Goal: Transaction & Acquisition: Purchase product/service

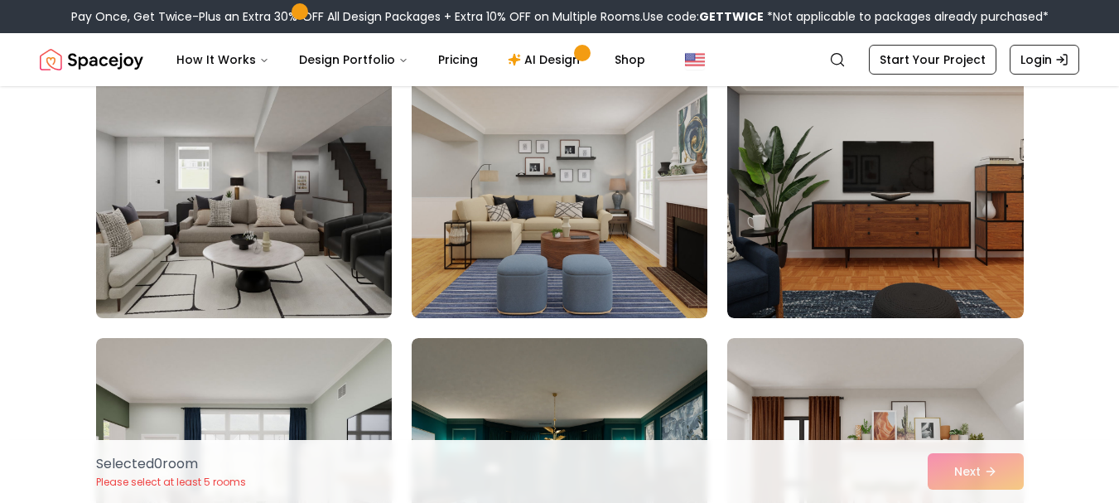
scroll to position [166, 0]
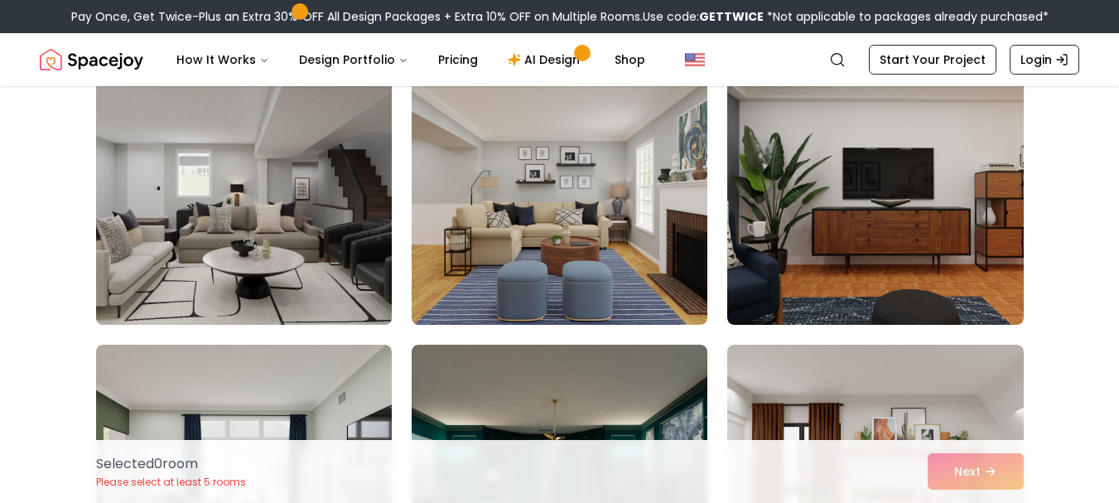
click at [312, 162] on img at bounding box center [244, 192] width 311 height 278
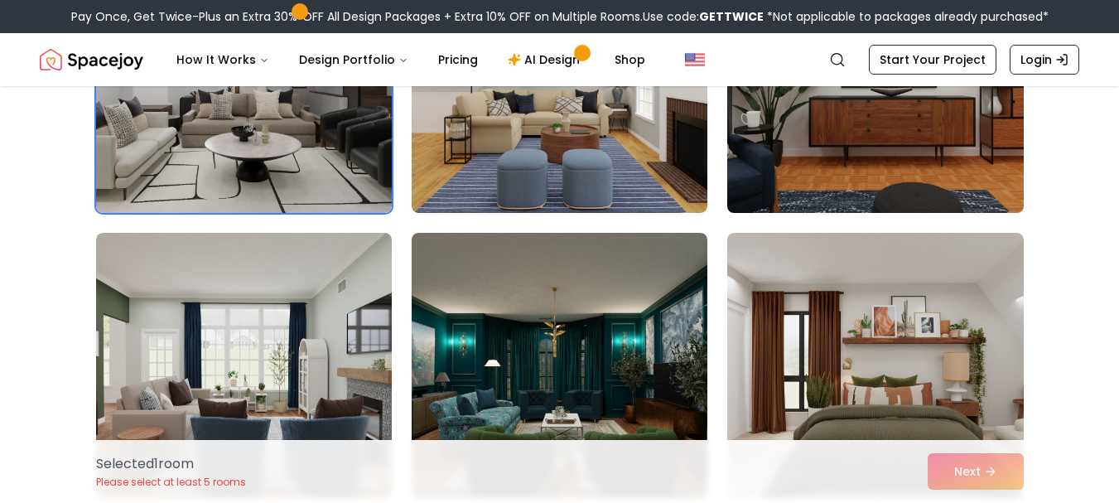
scroll to position [249, 0]
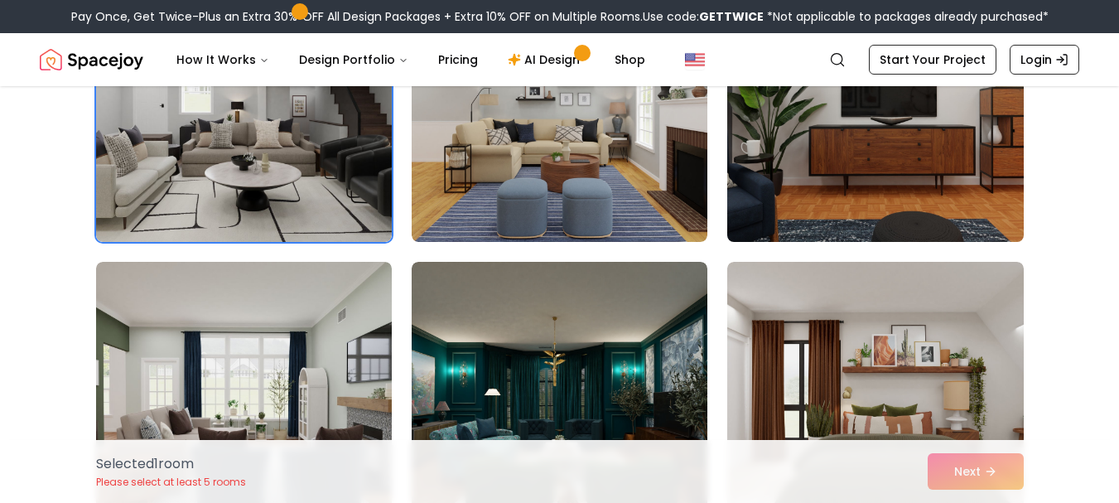
click at [923, 157] on img at bounding box center [875, 109] width 311 height 278
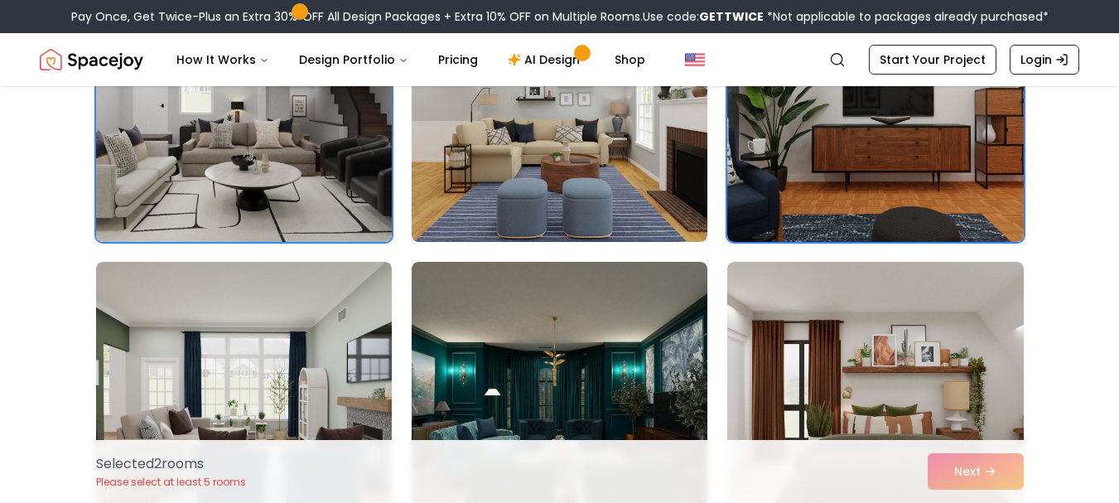
click at [973, 473] on div "Selected 2 room s Please select at least 5 rooms Next" at bounding box center [560, 471] width 954 height 63
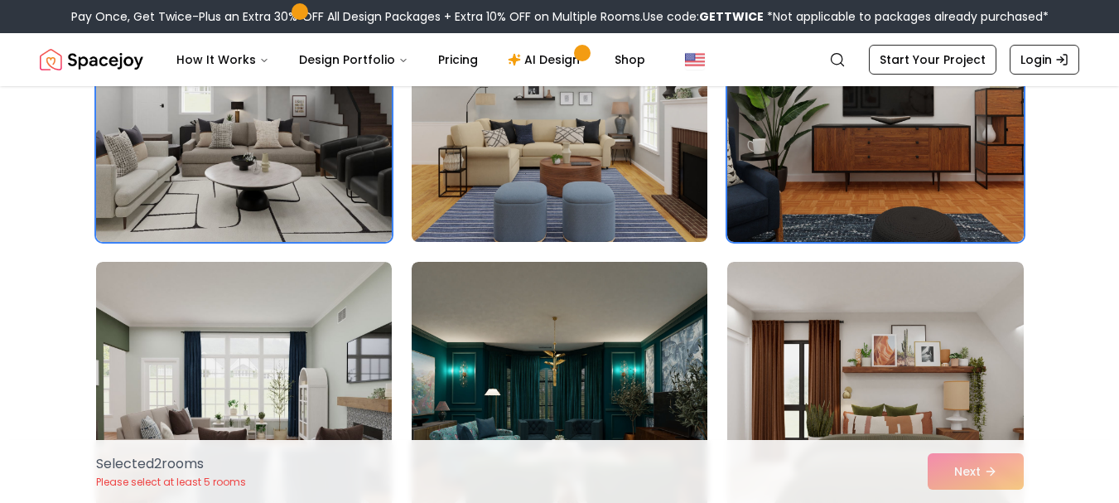
click at [579, 162] on img at bounding box center [559, 109] width 311 height 278
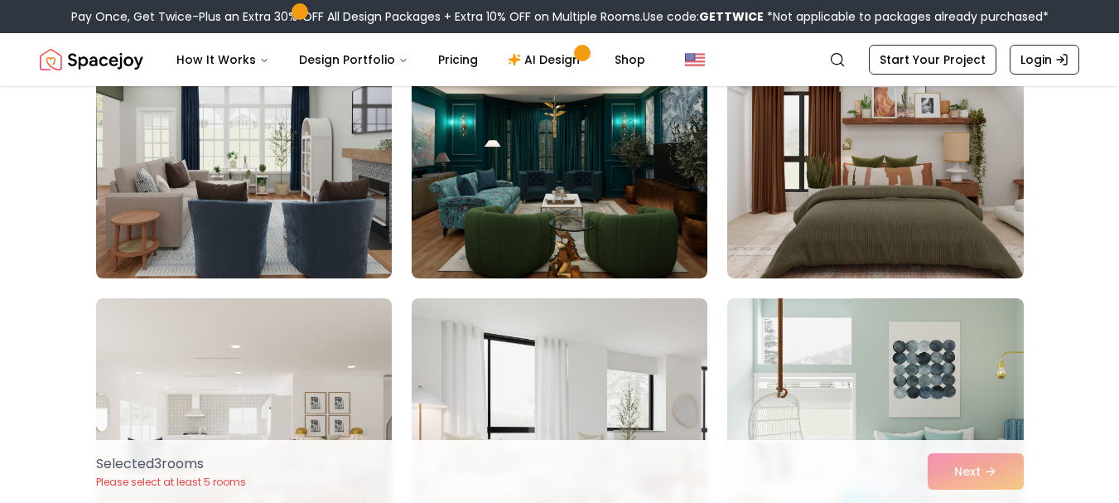
click at [246, 223] on img at bounding box center [244, 146] width 311 height 278
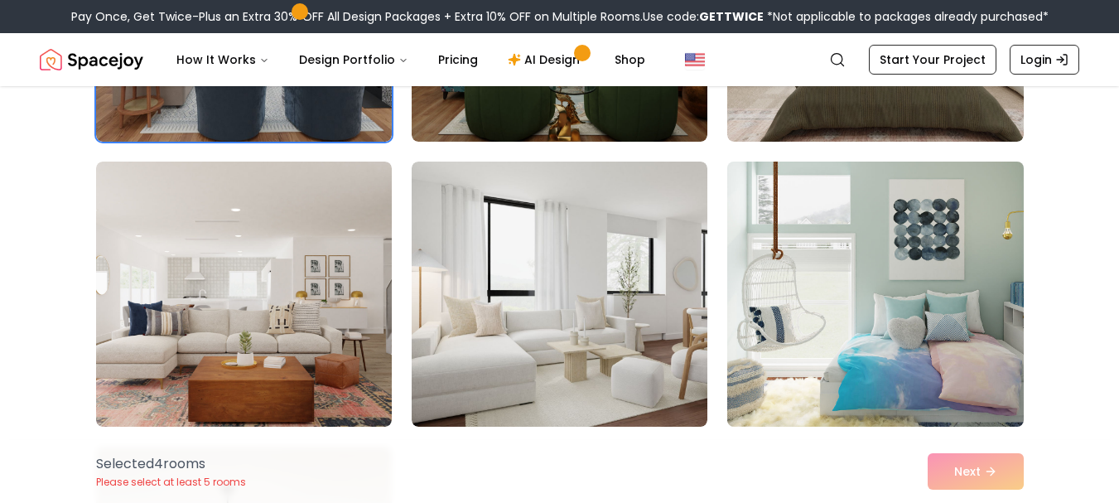
scroll to position [663, 0]
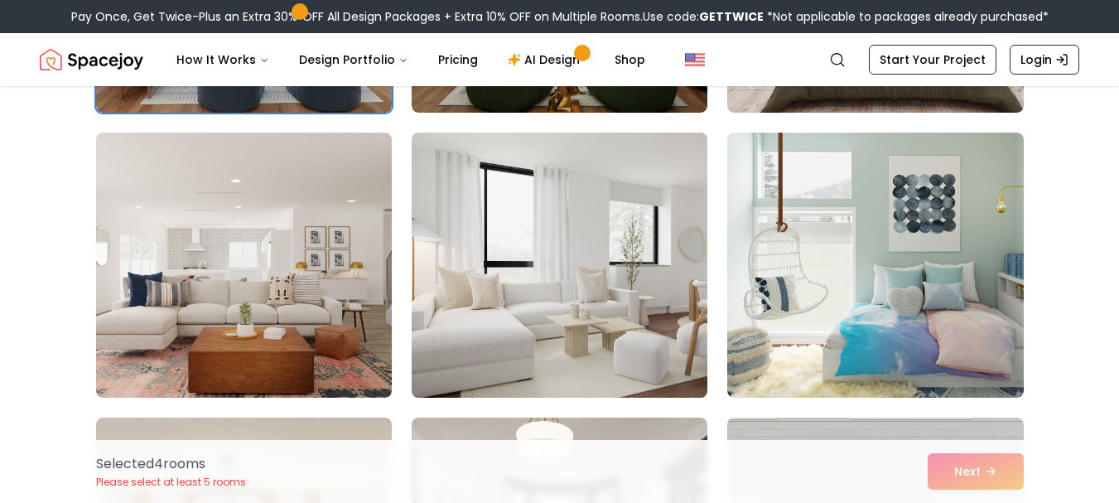
click at [631, 283] on img at bounding box center [559, 265] width 311 height 278
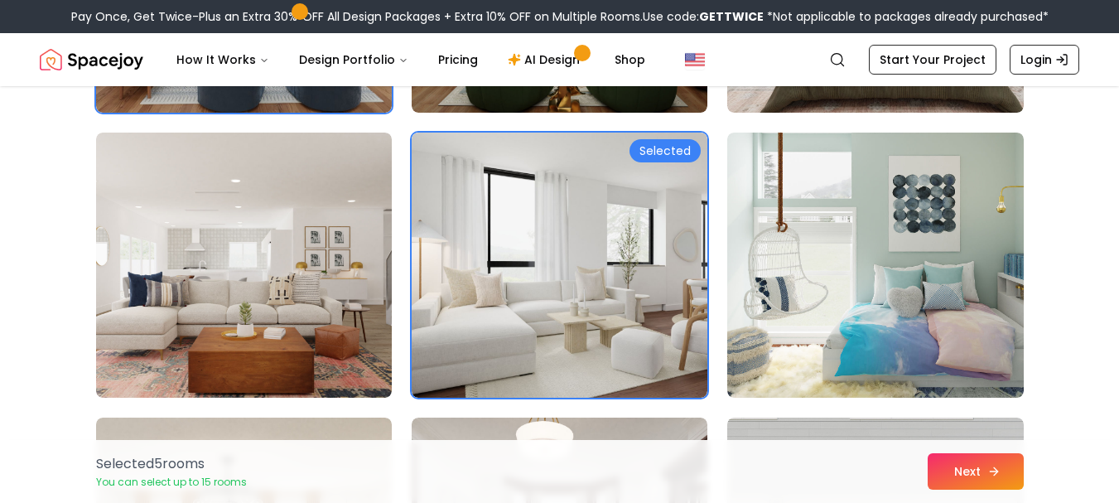
click at [964, 465] on button "Next" at bounding box center [976, 471] width 96 height 36
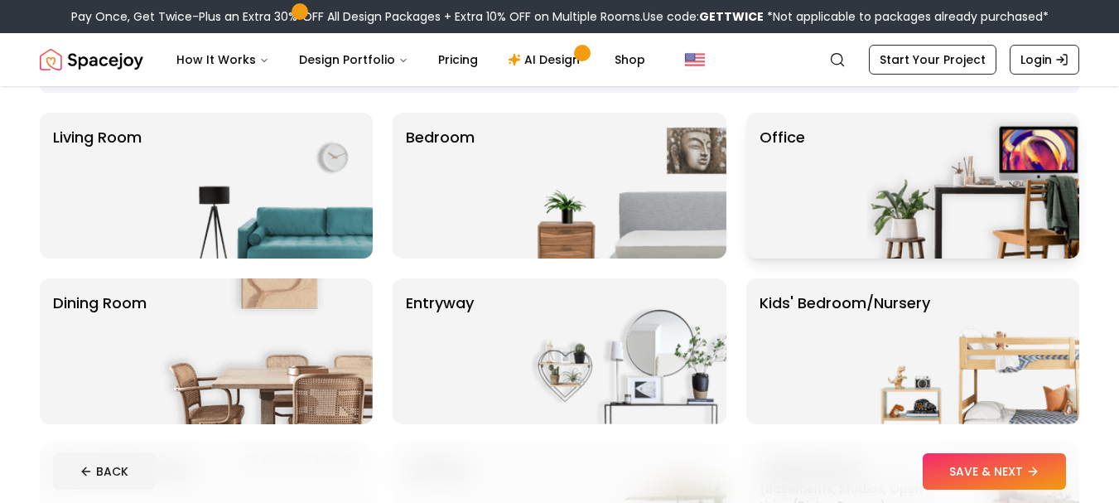
click at [809, 141] on div "Office" at bounding box center [912, 186] width 333 height 146
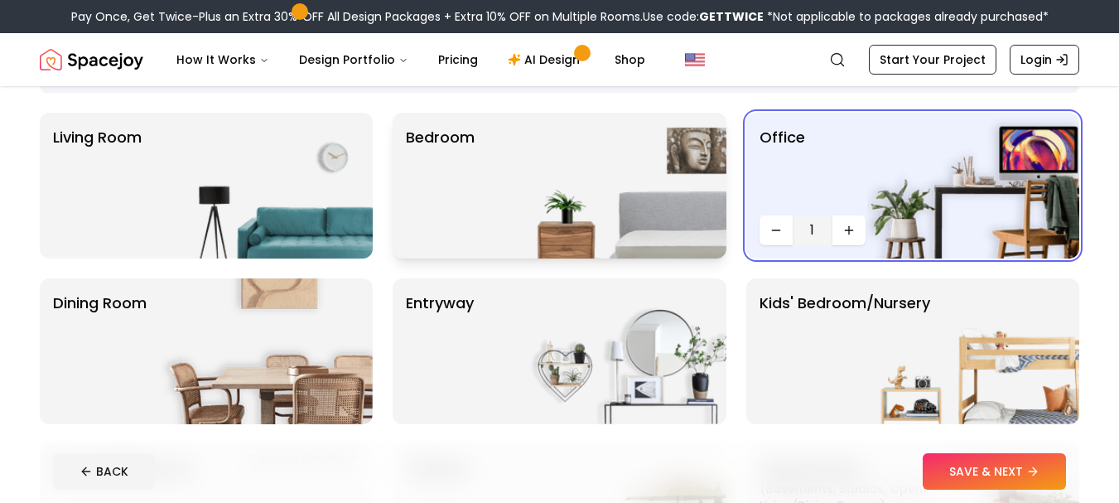
click at [658, 219] on img at bounding box center [621, 186] width 212 height 146
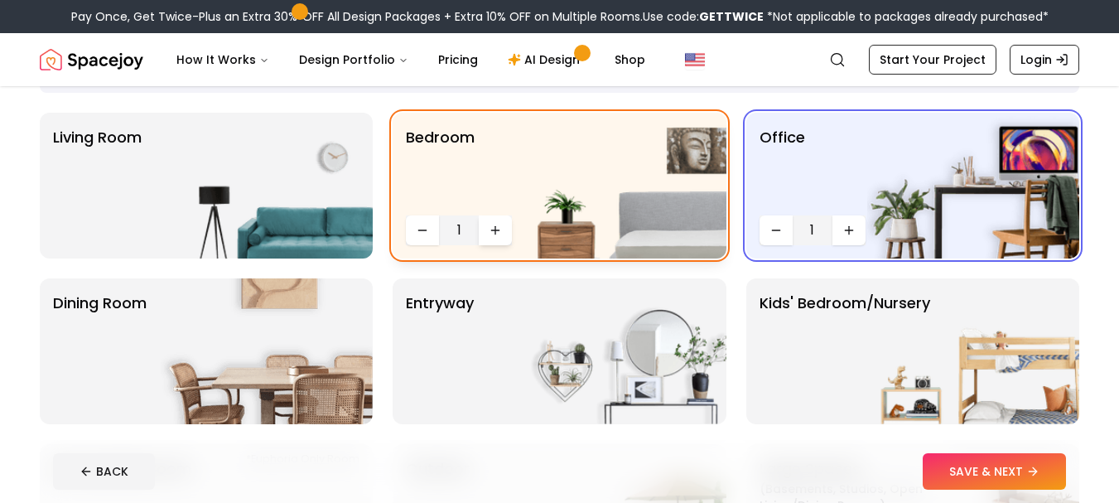
click at [502, 224] on icon "Increase quantity" at bounding box center [495, 230] width 13 height 13
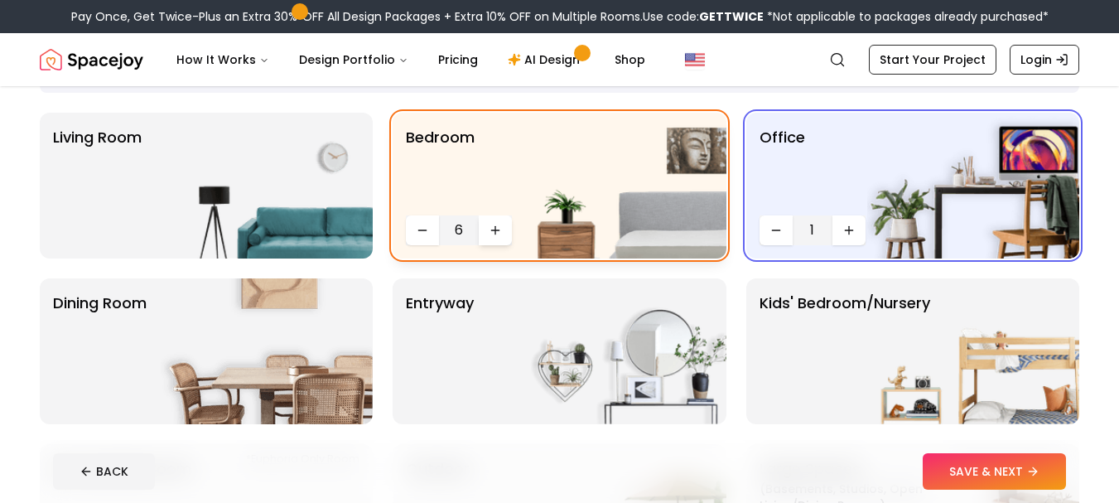
click at [502, 224] on icon "Increase quantity" at bounding box center [495, 230] width 13 height 13
click at [852, 225] on icon "Increase quantity" at bounding box center [849, 230] width 13 height 13
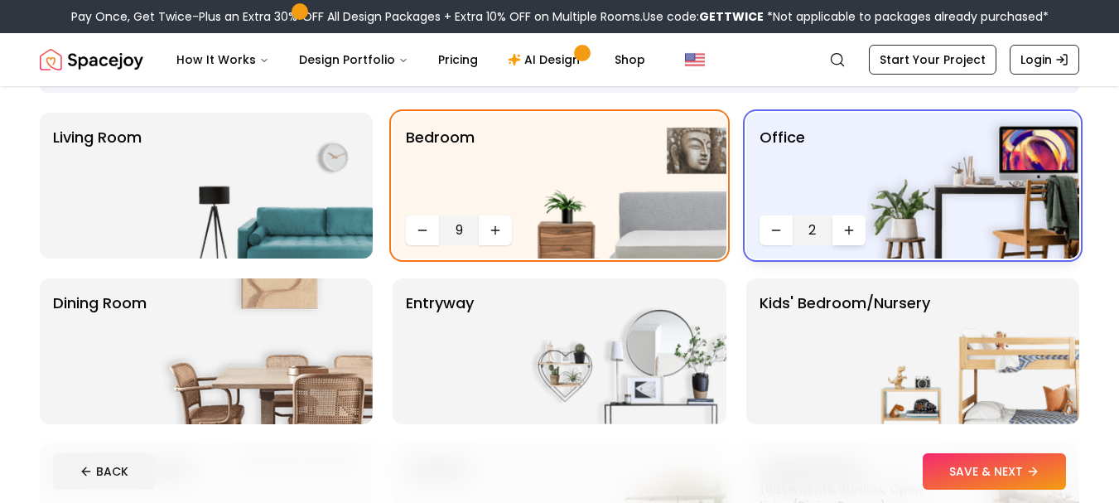
click at [852, 225] on icon "Increase quantity" at bounding box center [849, 230] width 13 height 13
click at [332, 237] on img at bounding box center [267, 186] width 212 height 146
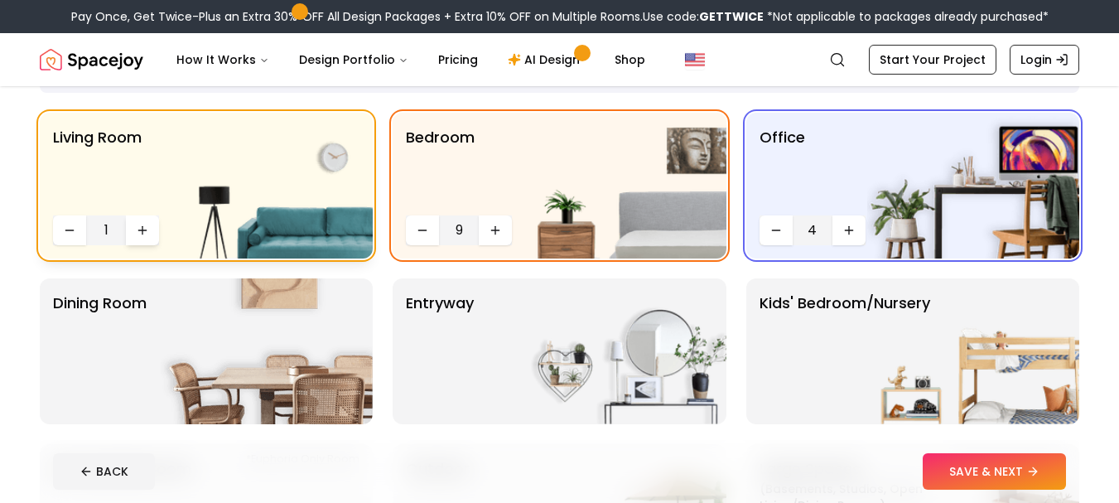
click at [147, 228] on icon "Increase quantity" at bounding box center [142, 230] width 13 height 13
click at [126, 234] on button "Increase quantity" at bounding box center [142, 230] width 33 height 30
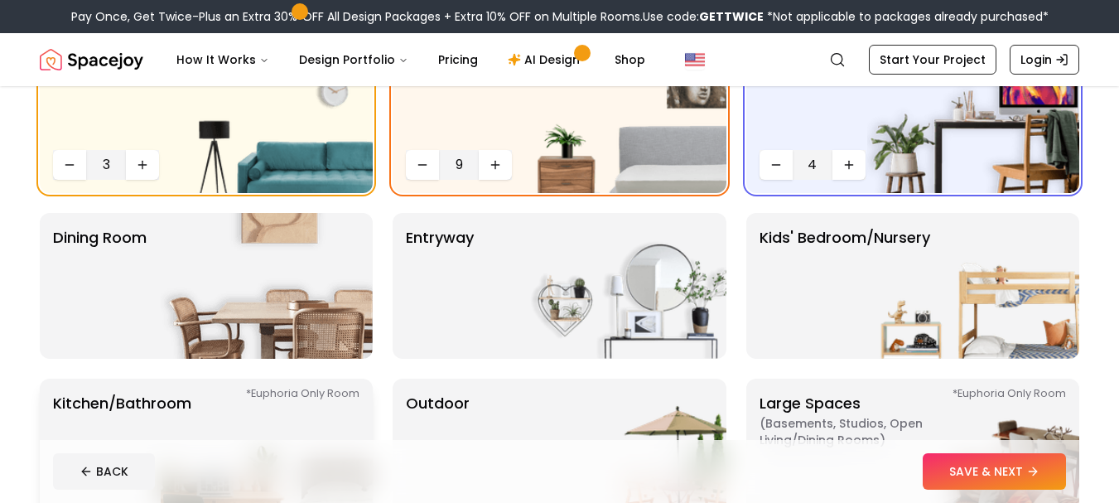
scroll to position [282, 0]
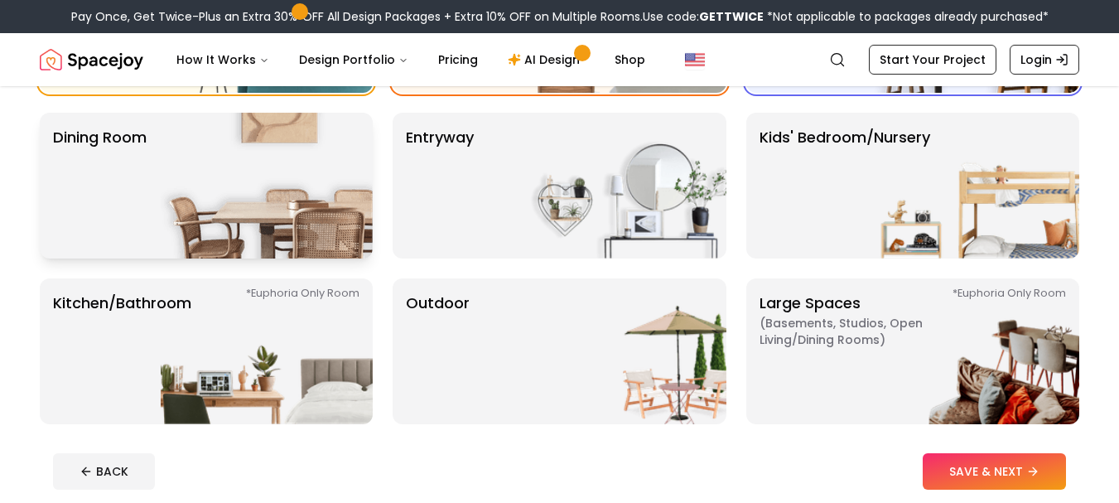
click at [200, 249] on img at bounding box center [267, 186] width 212 height 146
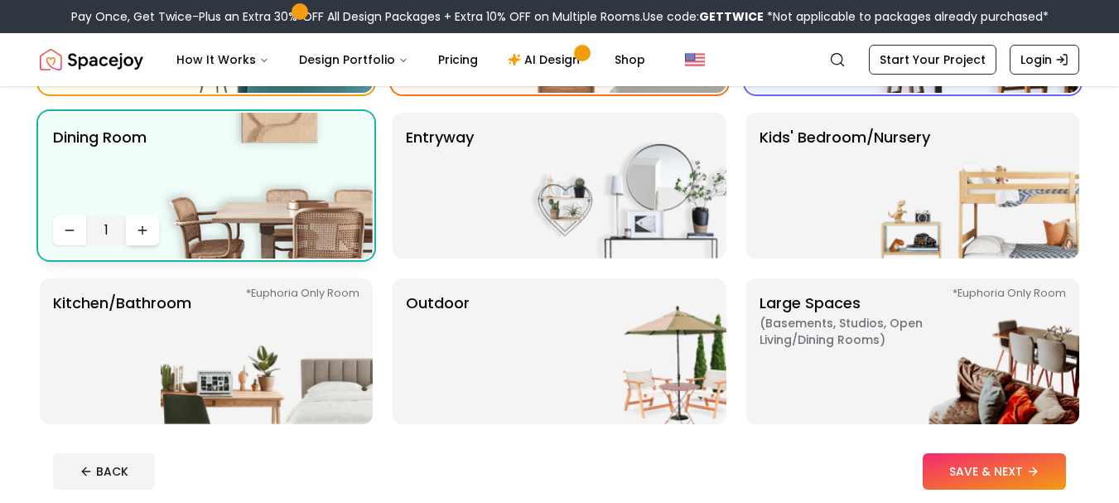
click at [147, 222] on button "Increase quantity" at bounding box center [142, 230] width 33 height 30
click at [84, 230] on button "Decrease quantity" at bounding box center [69, 230] width 33 height 30
click at [84, 229] on button "Decrease quantity" at bounding box center [69, 230] width 33 height 30
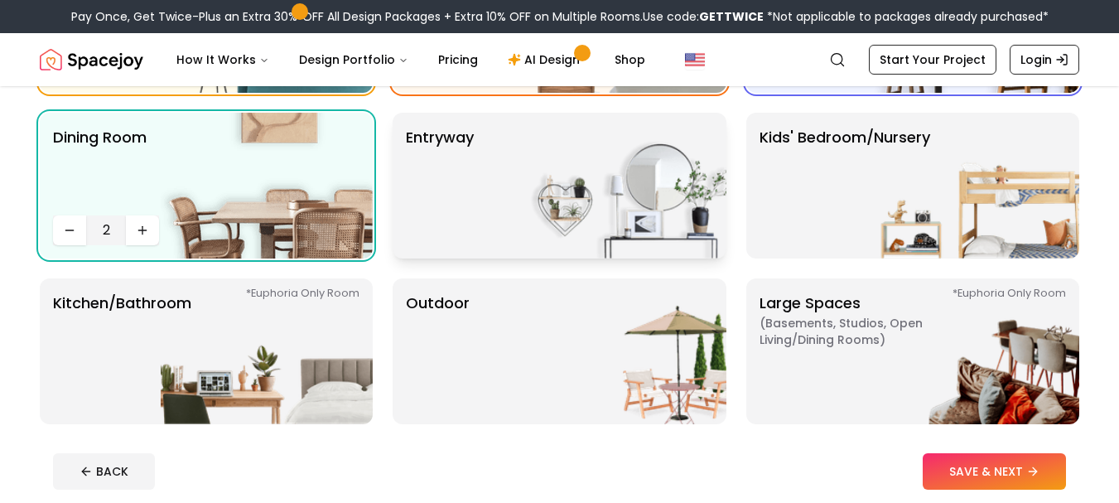
click at [621, 213] on img at bounding box center [621, 186] width 212 height 146
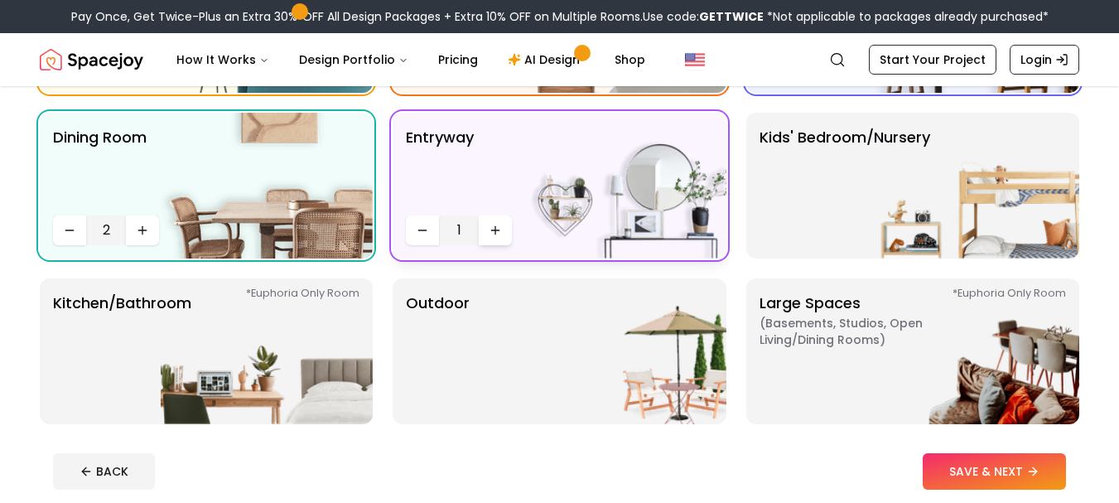
click at [490, 223] on button "Increase quantity" at bounding box center [495, 230] width 33 height 30
click at [424, 234] on icon "Decrease quantity" at bounding box center [422, 230] width 13 height 13
click at [933, 183] on img at bounding box center [973, 186] width 212 height 146
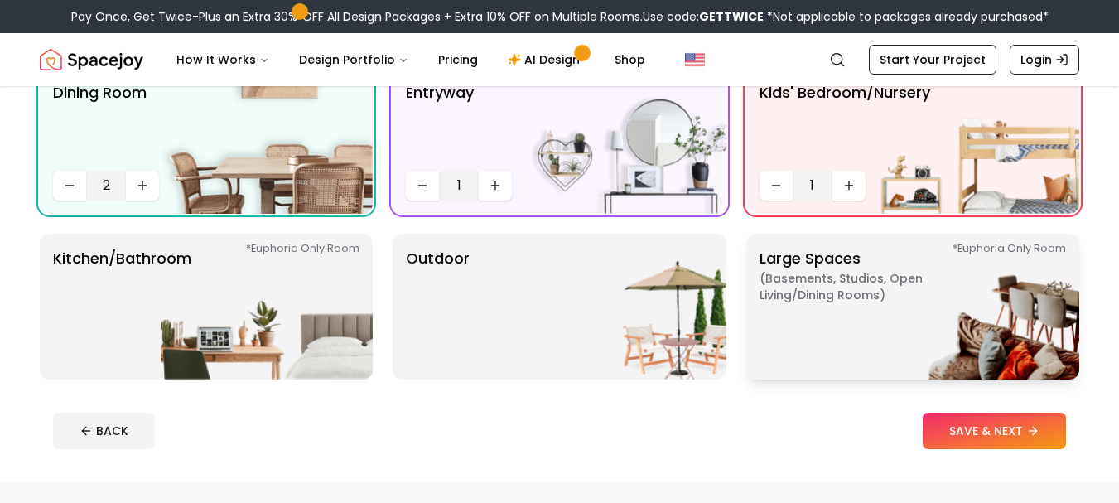
scroll to position [365, 0]
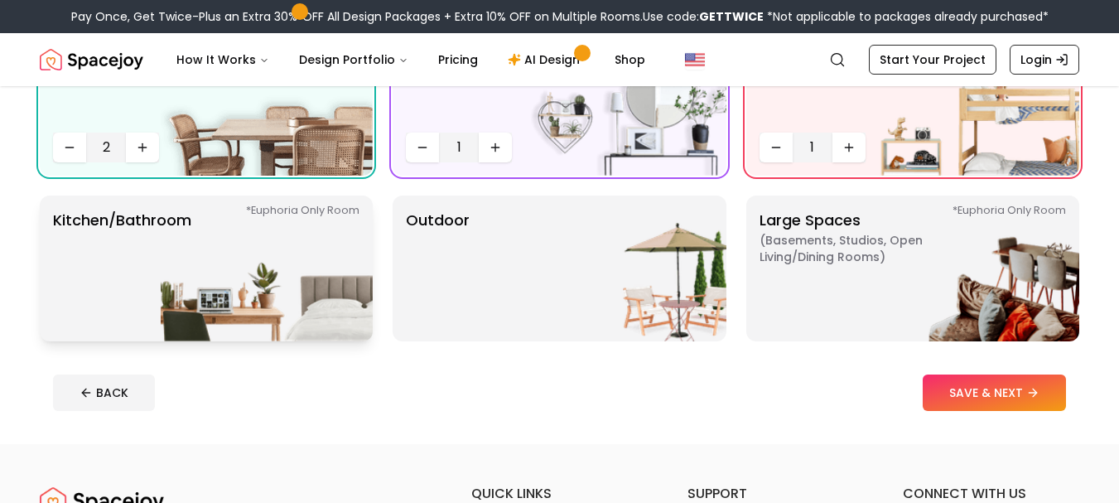
click at [131, 278] on p "Kitchen/Bathroom *Euphoria Only Room" at bounding box center [122, 268] width 138 height 119
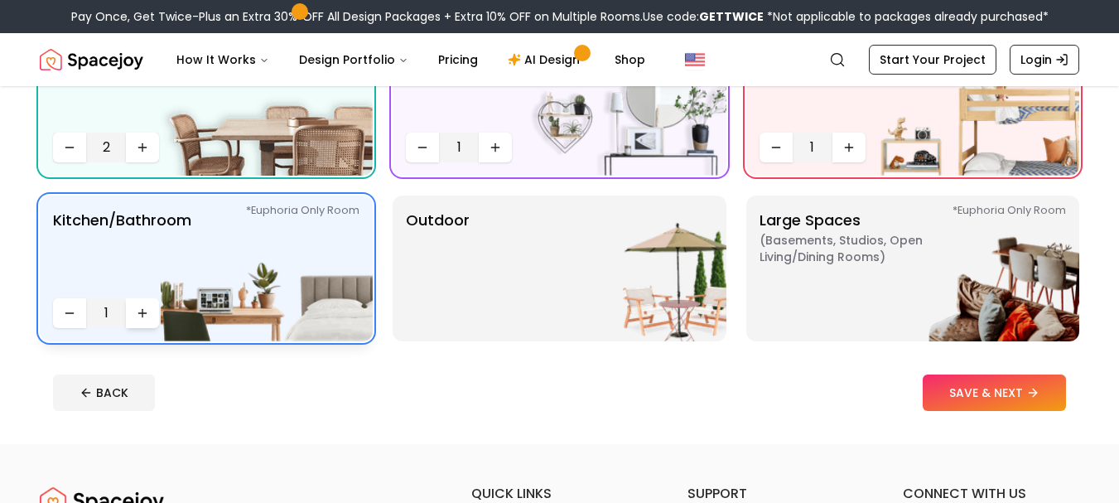
click at [141, 314] on icon "Increase quantity" at bounding box center [142, 313] width 13 height 13
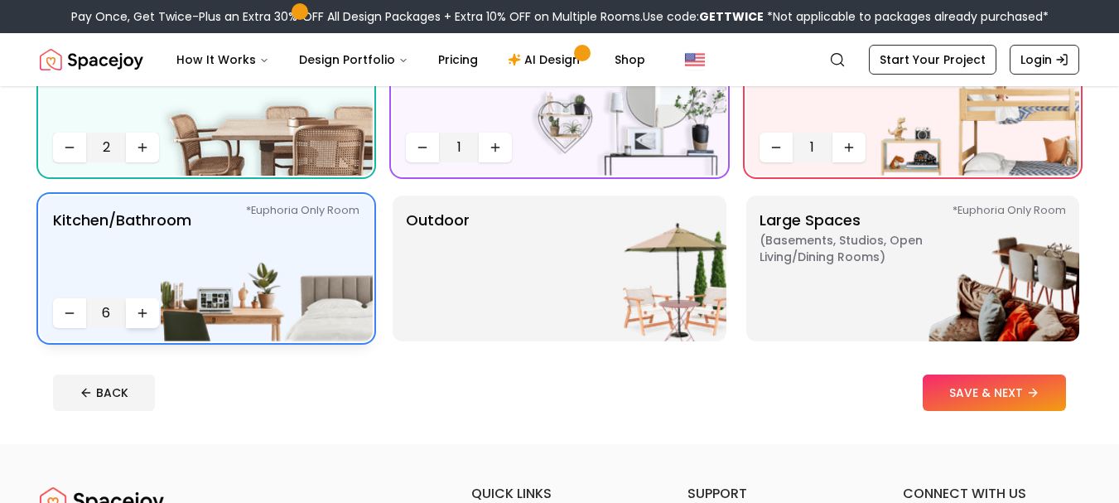
click at [141, 314] on icon "Increase quantity" at bounding box center [142, 313] width 13 height 13
click at [575, 294] on img at bounding box center [621, 269] width 212 height 146
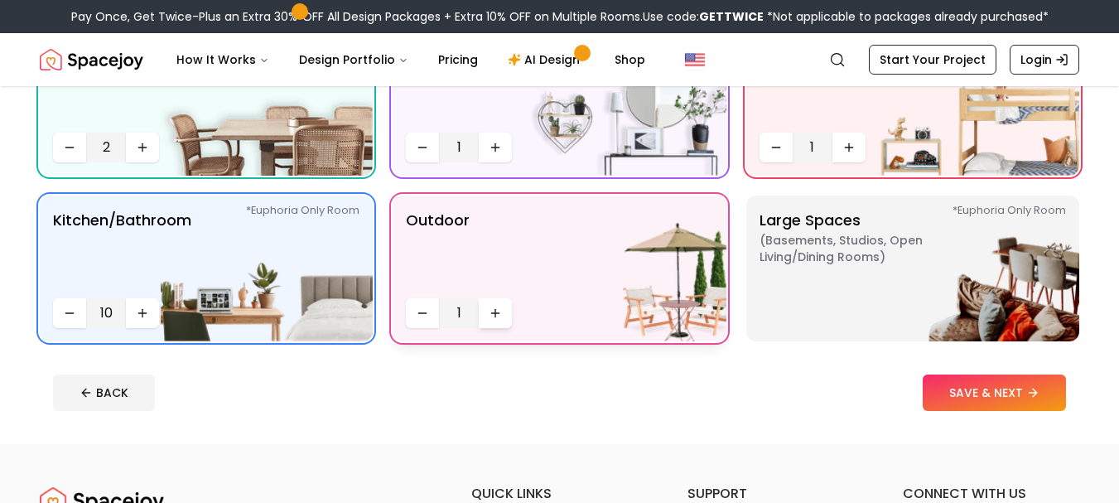
click at [499, 312] on icon "Increase quantity" at bounding box center [495, 313] width 13 height 13
click at [491, 312] on icon "Increase quantity" at bounding box center [495, 313] width 13 height 13
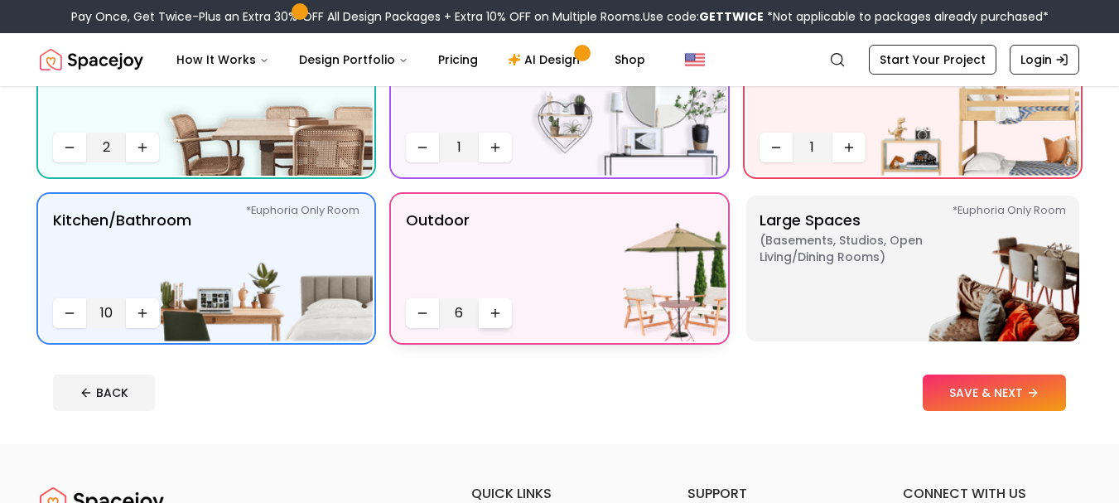
click at [491, 312] on icon "Increase quantity" at bounding box center [495, 313] width 13 height 13
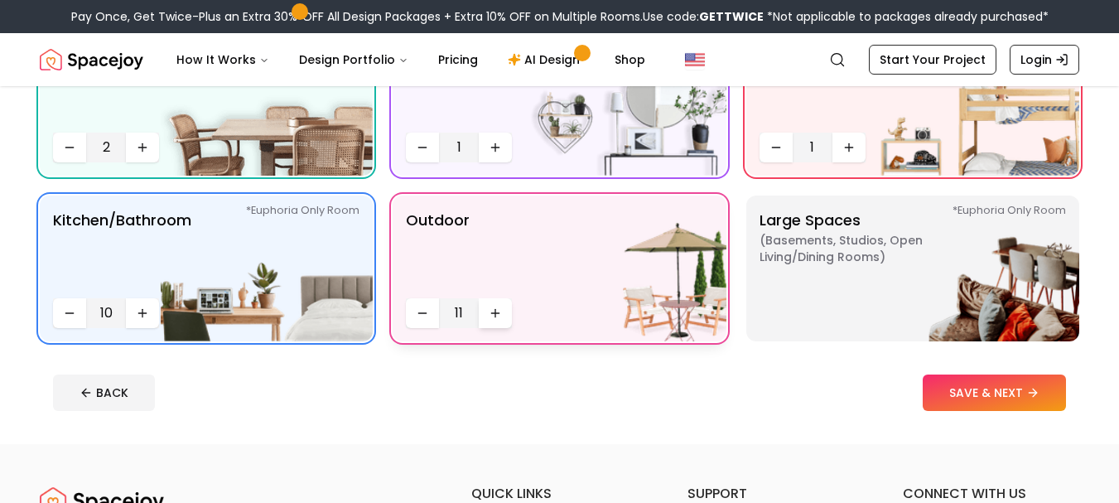
click at [491, 312] on icon "Increase quantity" at bounding box center [495, 313] width 13 height 13
click at [499, 312] on icon "Increase quantity" at bounding box center [495, 313] width 13 height 13
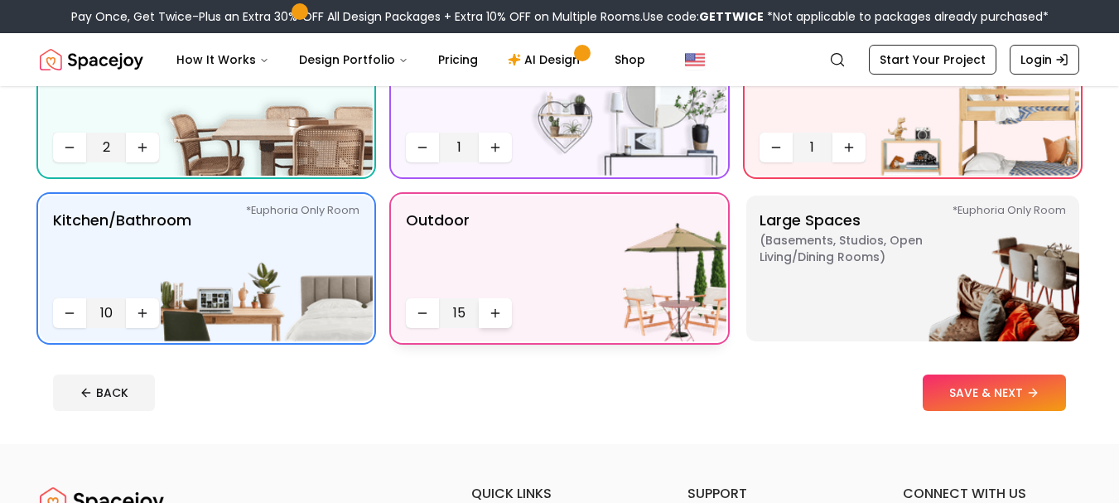
click at [499, 312] on icon "Increase quantity" at bounding box center [495, 313] width 13 height 13
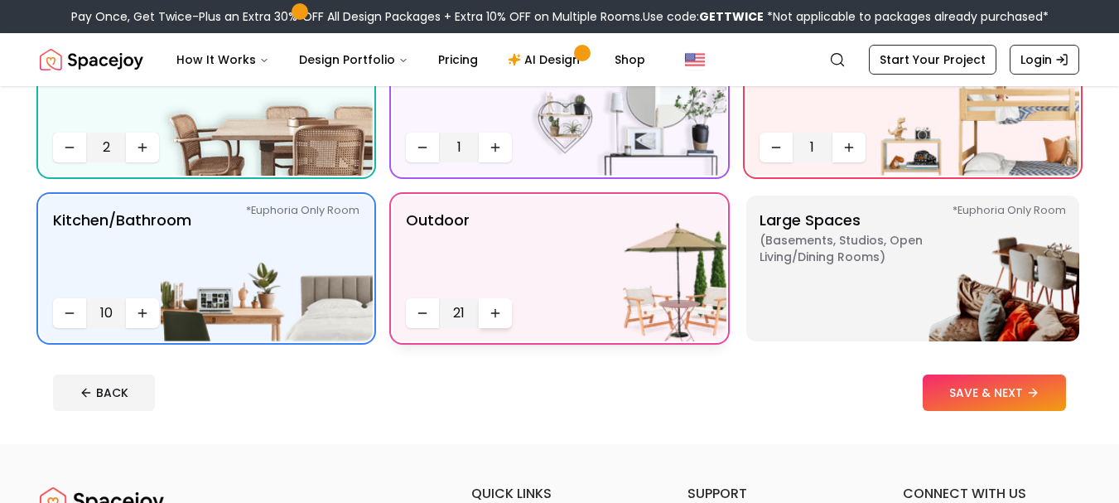
click at [499, 312] on icon "Increase quantity" at bounding box center [495, 313] width 13 height 13
click at [1001, 389] on button "SAVE & NEXT" at bounding box center [994, 392] width 143 height 36
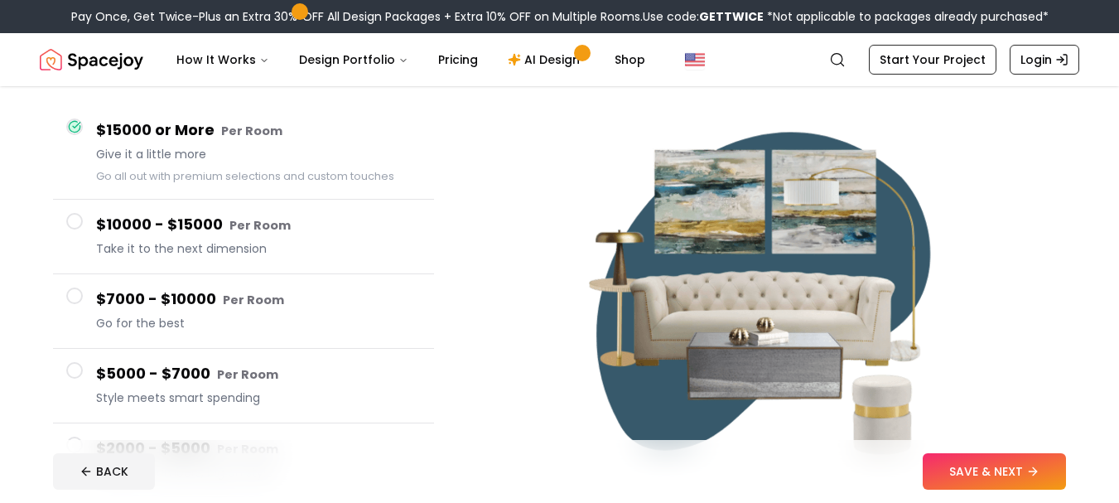
scroll to position [166, 0]
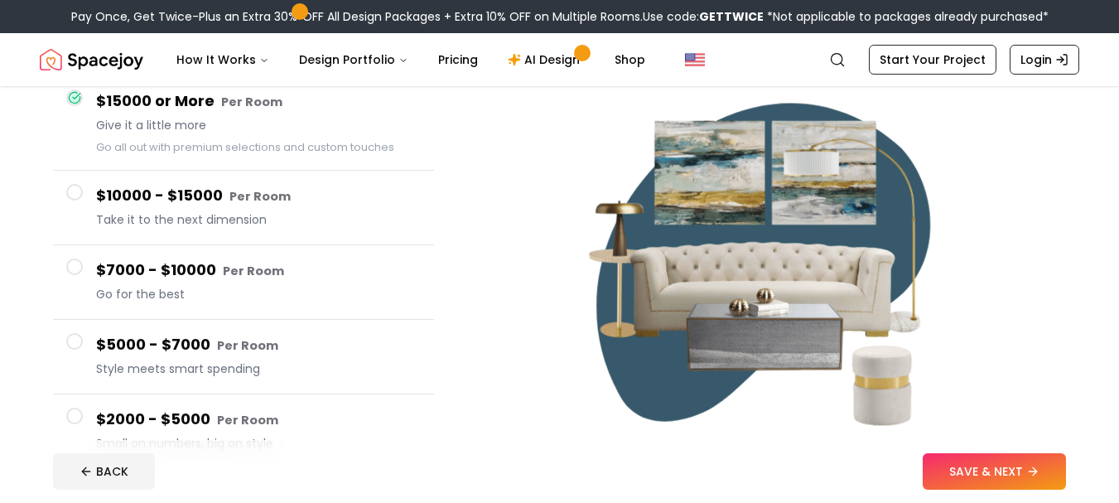
click at [58, 188] on button "$10000 - $15000 Per Room Take it to the next dimension" at bounding box center [243, 208] width 381 height 75
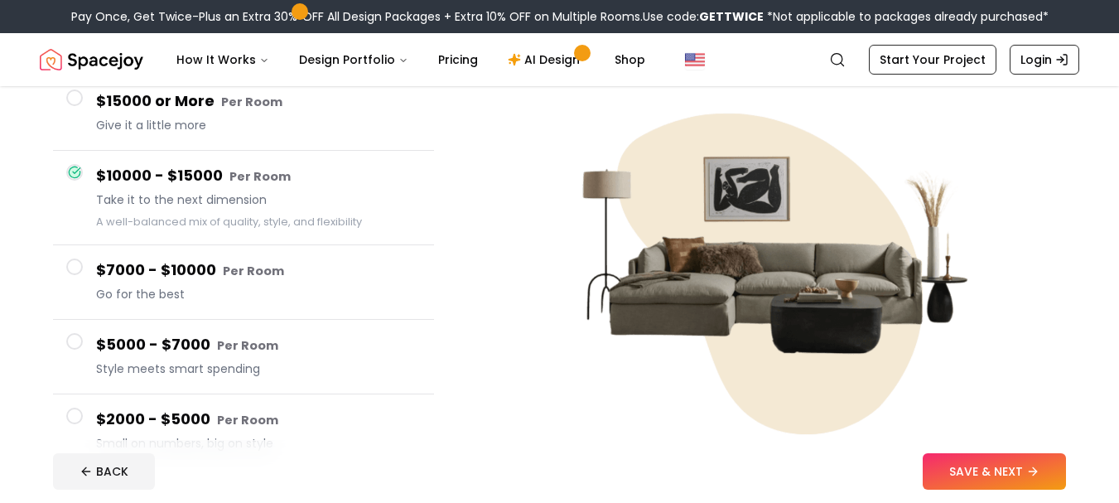
click at [75, 131] on button "$15000 or More Per Room Give it a little more" at bounding box center [243, 113] width 381 height 75
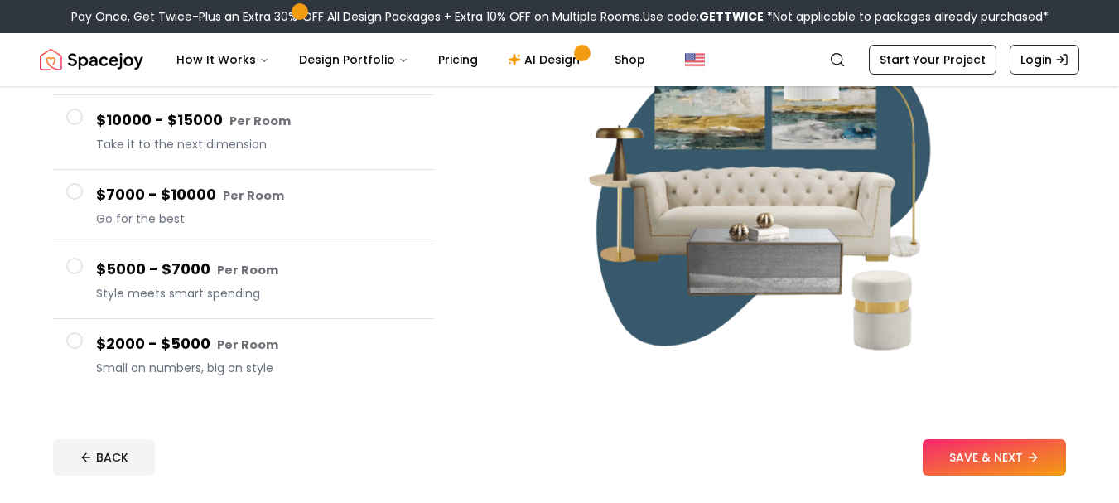
scroll to position [331, 0]
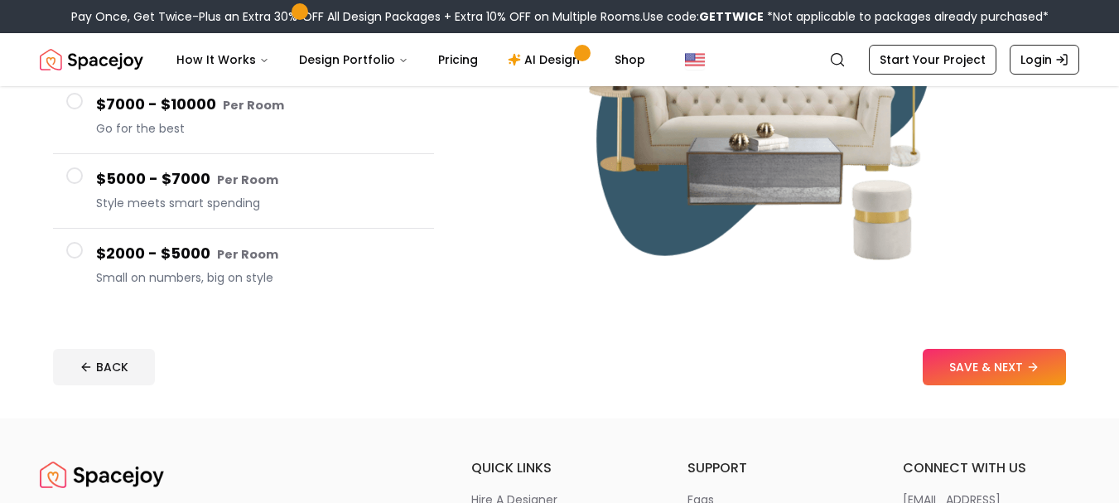
click at [72, 246] on span at bounding box center [74, 250] width 17 height 17
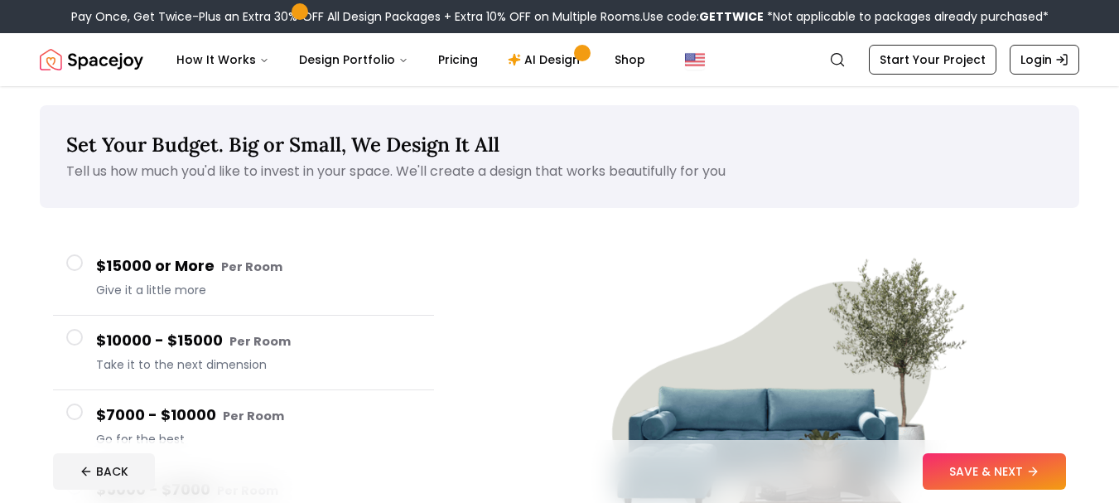
scroll to position [0, 0]
click at [89, 278] on button "$15000 or More Per Room Give it a little more" at bounding box center [243, 279] width 381 height 75
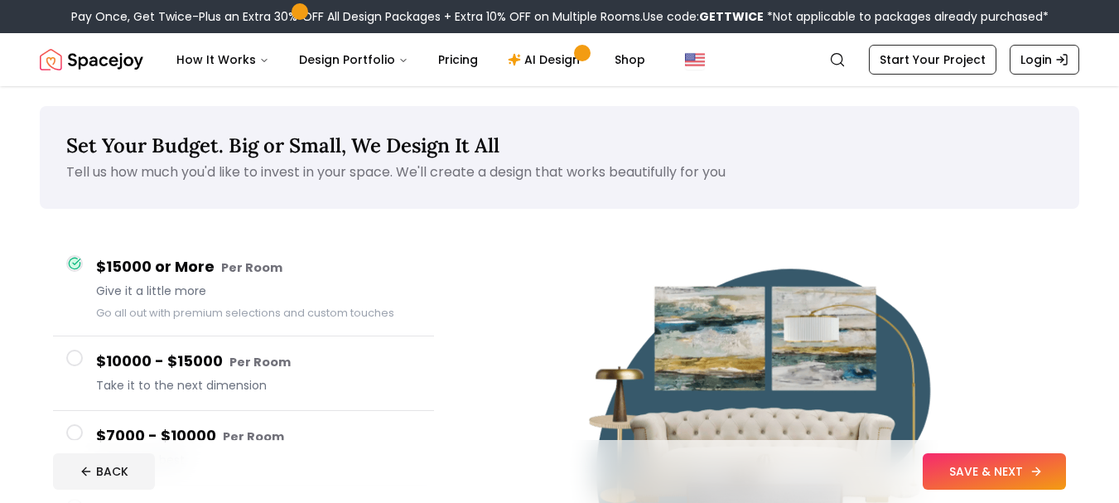
click at [1025, 475] on button "SAVE & NEXT" at bounding box center [994, 471] width 143 height 36
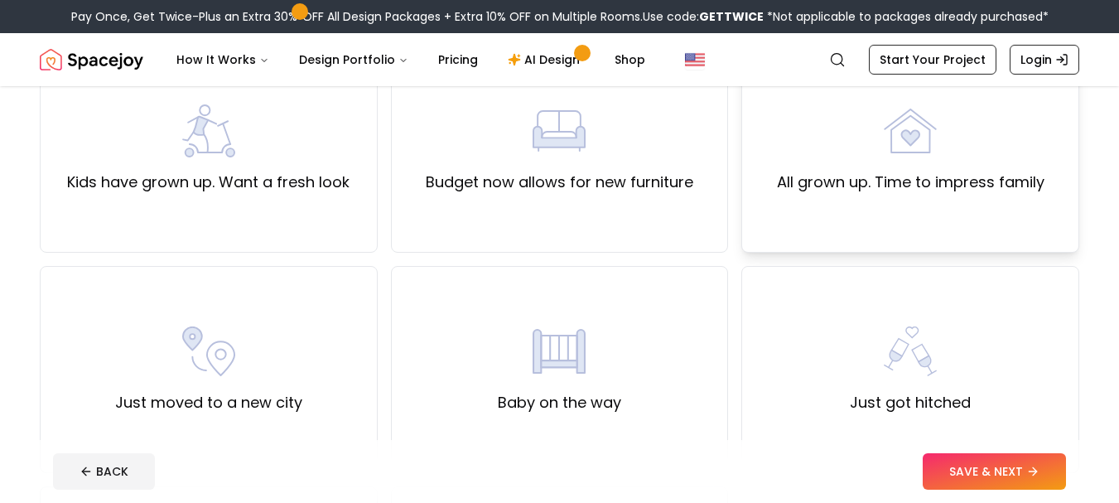
scroll to position [83, 0]
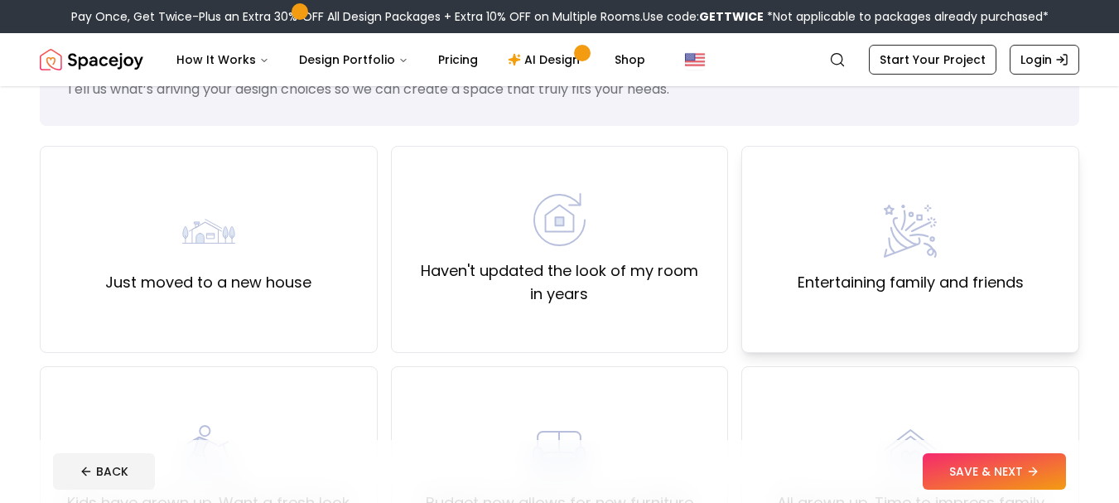
click at [944, 237] on div "Entertaining family and friends" at bounding box center [911, 249] width 226 height 89
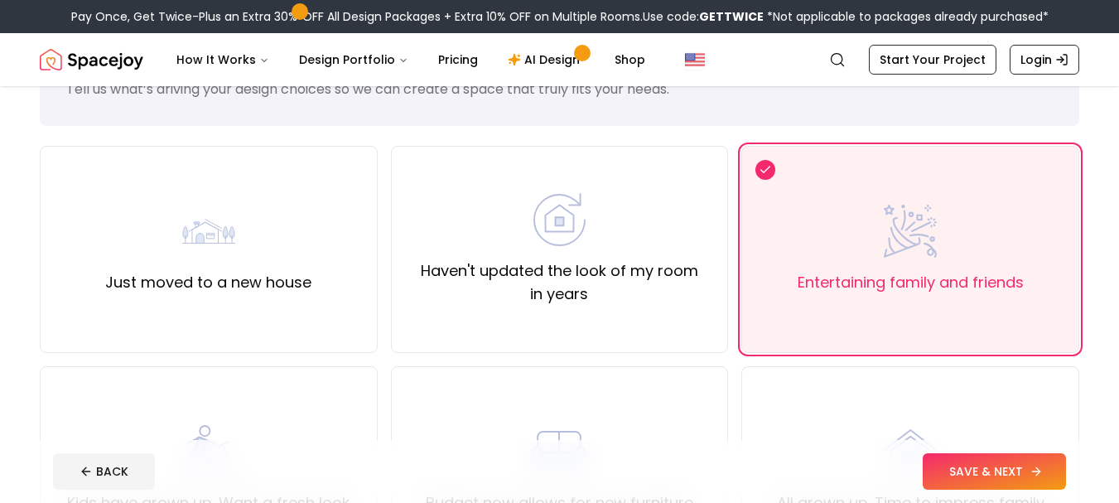
click at [1010, 469] on button "SAVE & NEXT" at bounding box center [994, 471] width 143 height 36
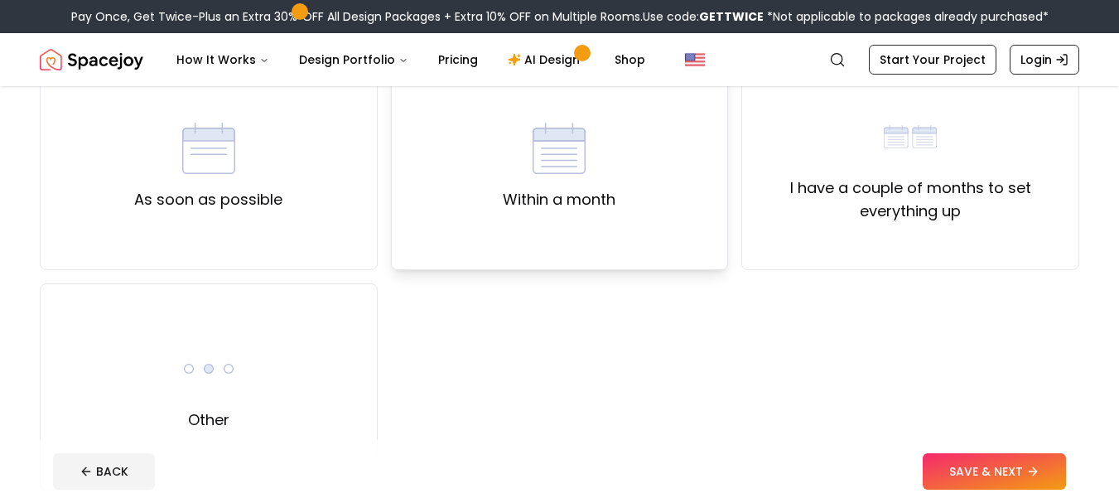
scroll to position [249, 0]
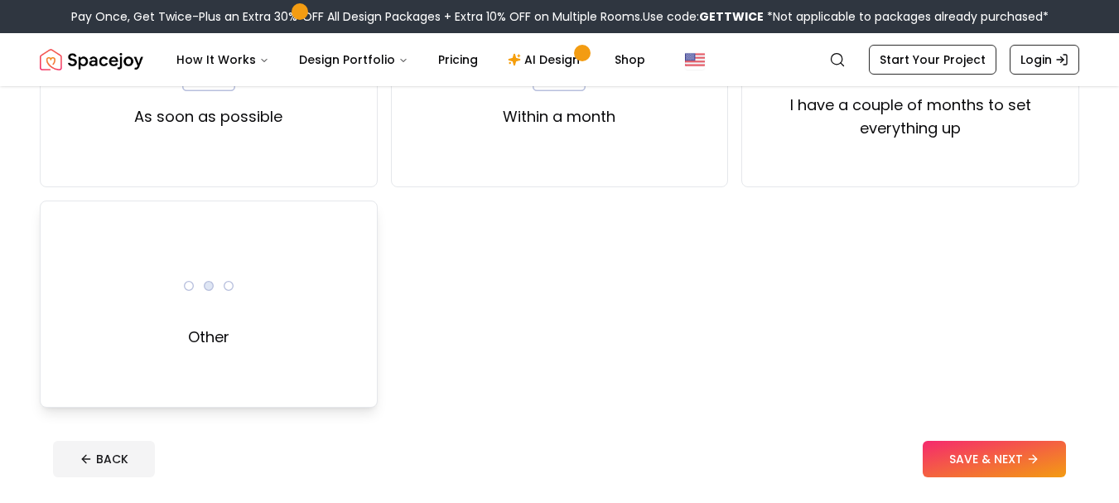
click at [335, 297] on div "Other" at bounding box center [209, 303] width 338 height 207
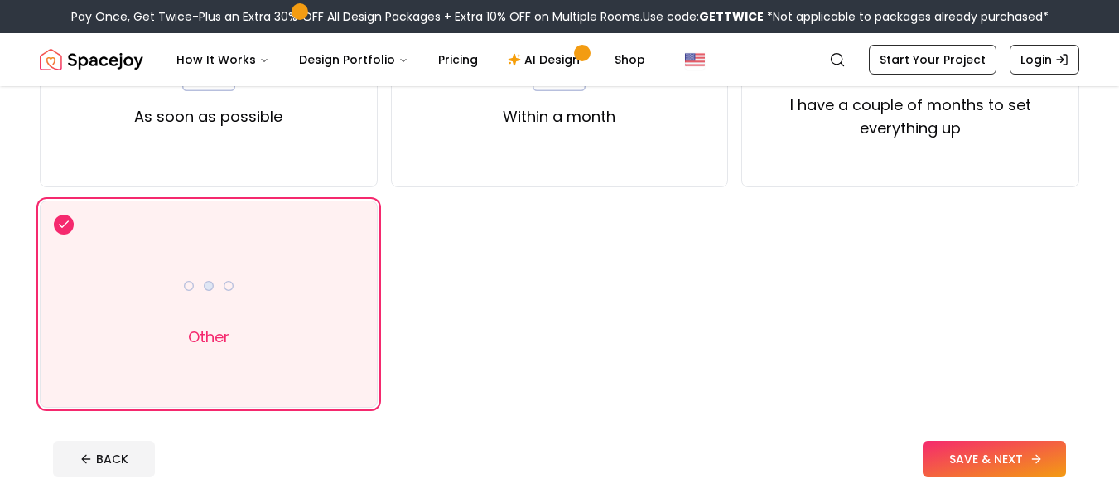
click at [977, 452] on button "SAVE & NEXT" at bounding box center [994, 459] width 143 height 36
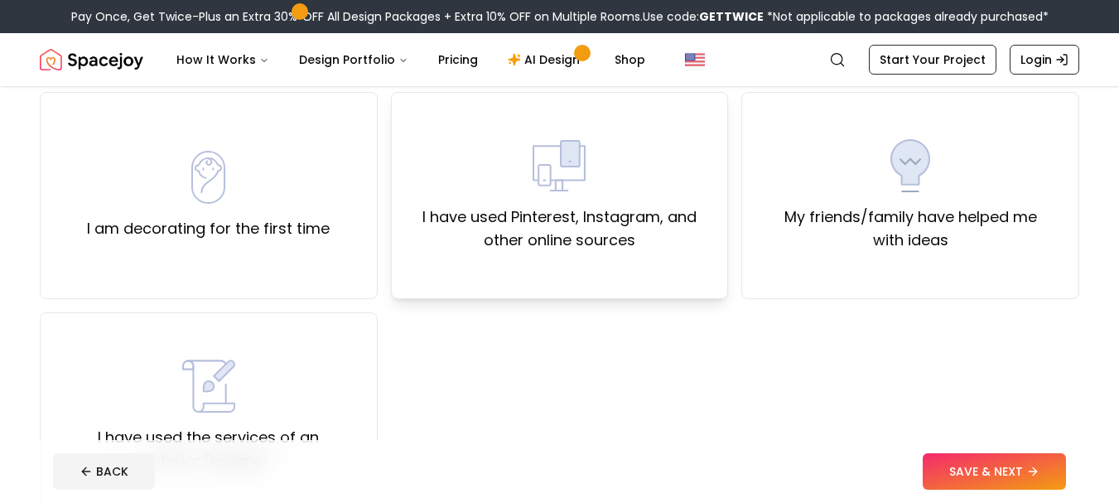
scroll to position [166, 0]
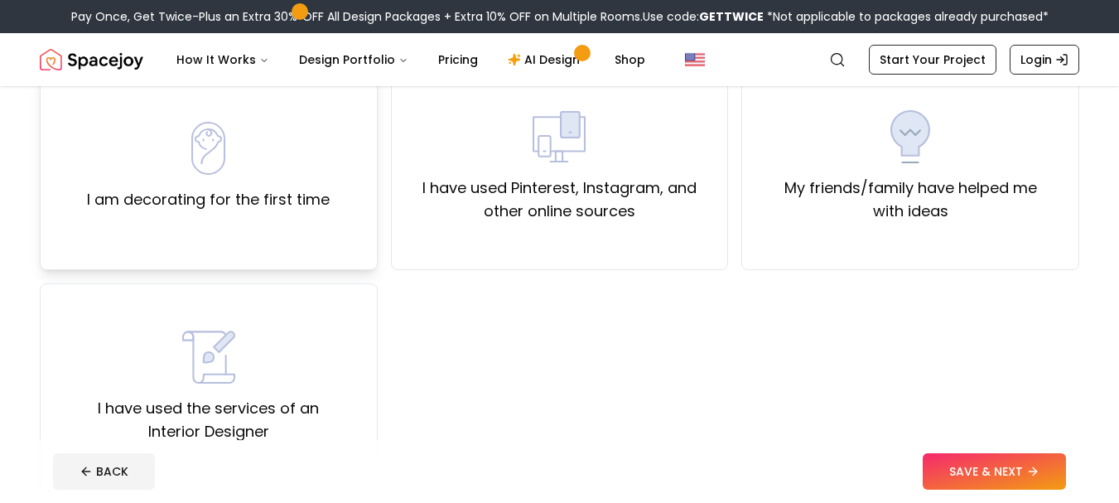
click at [230, 196] on label "I am decorating for the first time" at bounding box center [208, 199] width 243 height 23
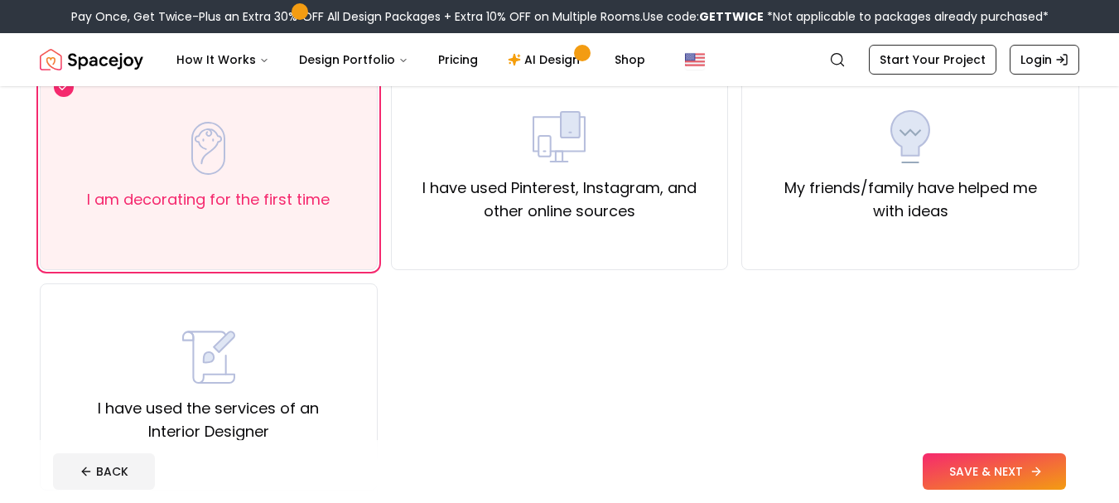
click at [993, 464] on button "SAVE & NEXT" at bounding box center [994, 471] width 143 height 36
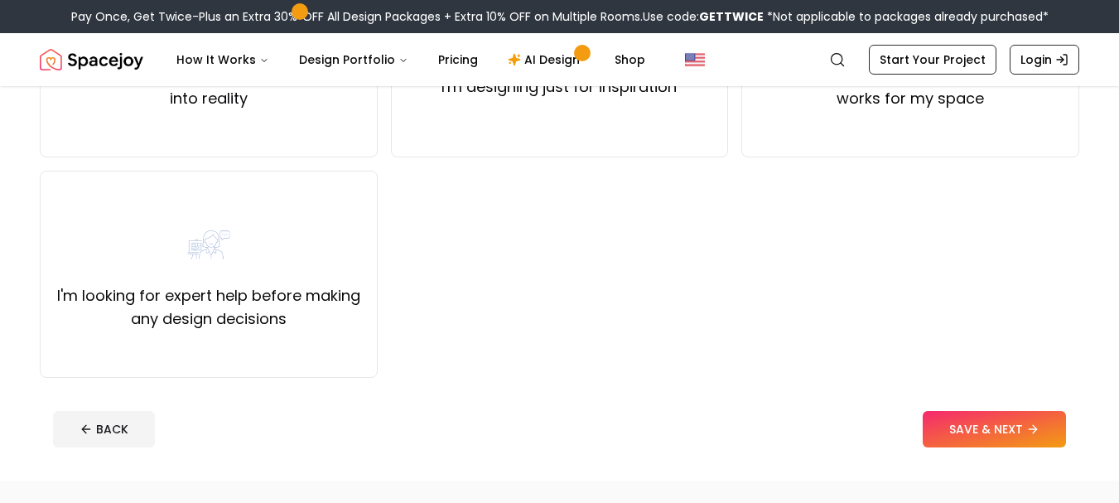
scroll to position [249, 0]
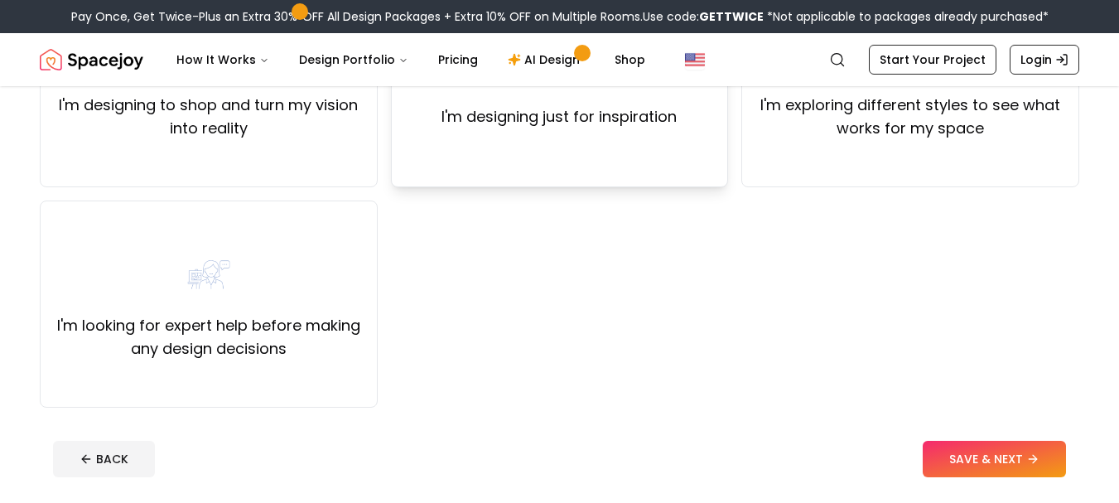
click at [529, 159] on div "I'm designing just for inspiration" at bounding box center [560, 83] width 338 height 207
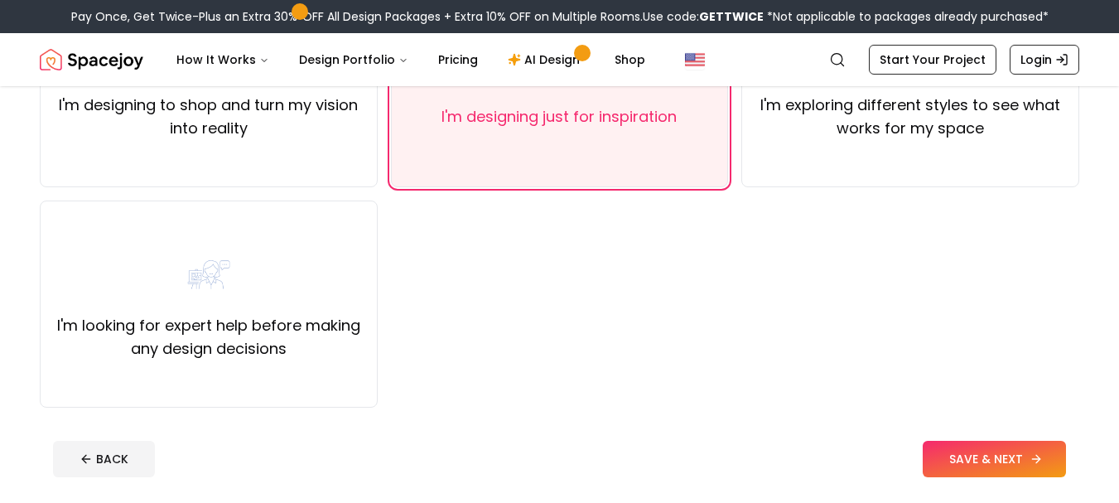
click at [993, 460] on button "SAVE & NEXT" at bounding box center [994, 459] width 143 height 36
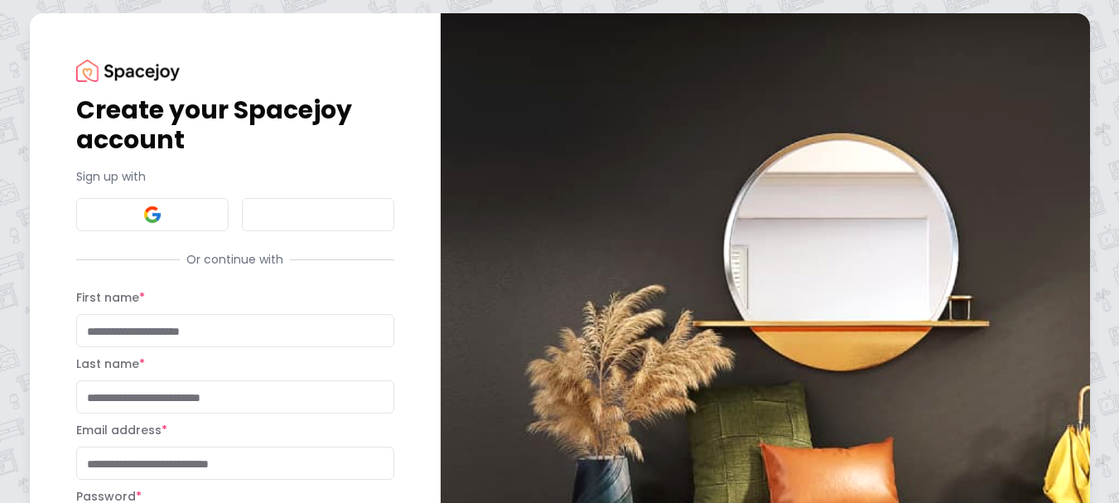
click at [176, 191] on div "Sign up with" at bounding box center [235, 199] width 318 height 63
click at [172, 209] on button at bounding box center [152, 214] width 152 height 33
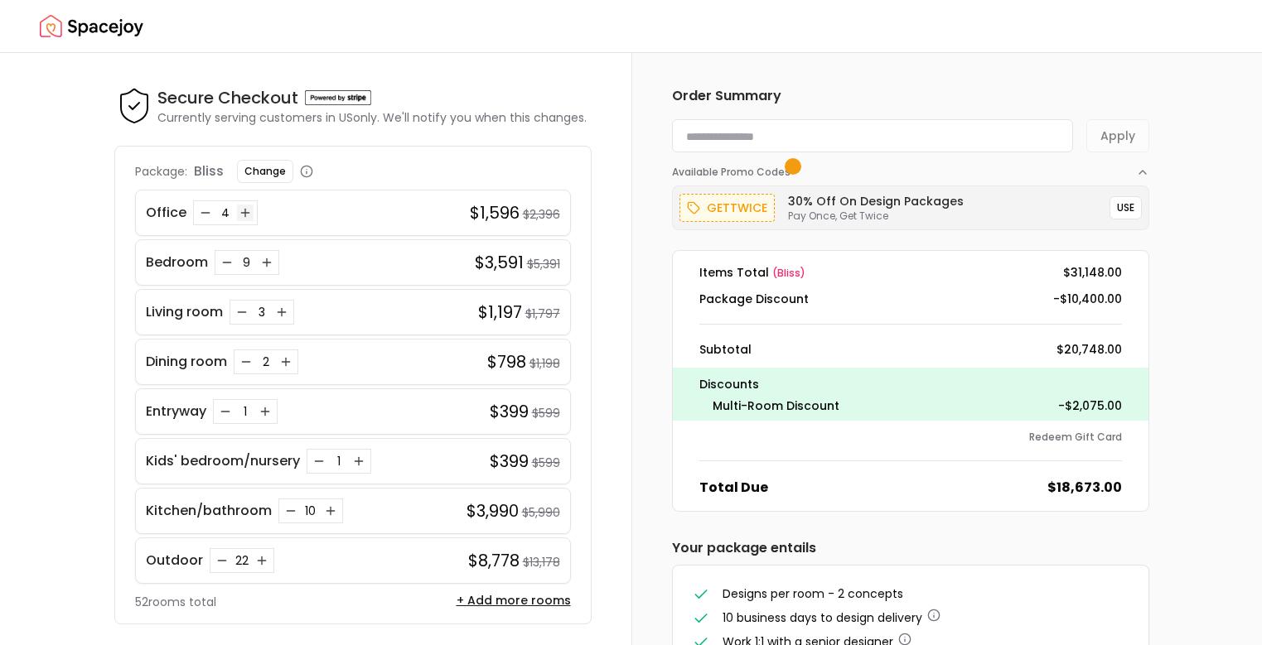
click at [245, 215] on icon "Increase quantity for Office" at bounding box center [245, 212] width 0 height 7
click at [267, 390] on icon "Increase quantity for Entryway" at bounding box center [264, 411] width 13 height 13
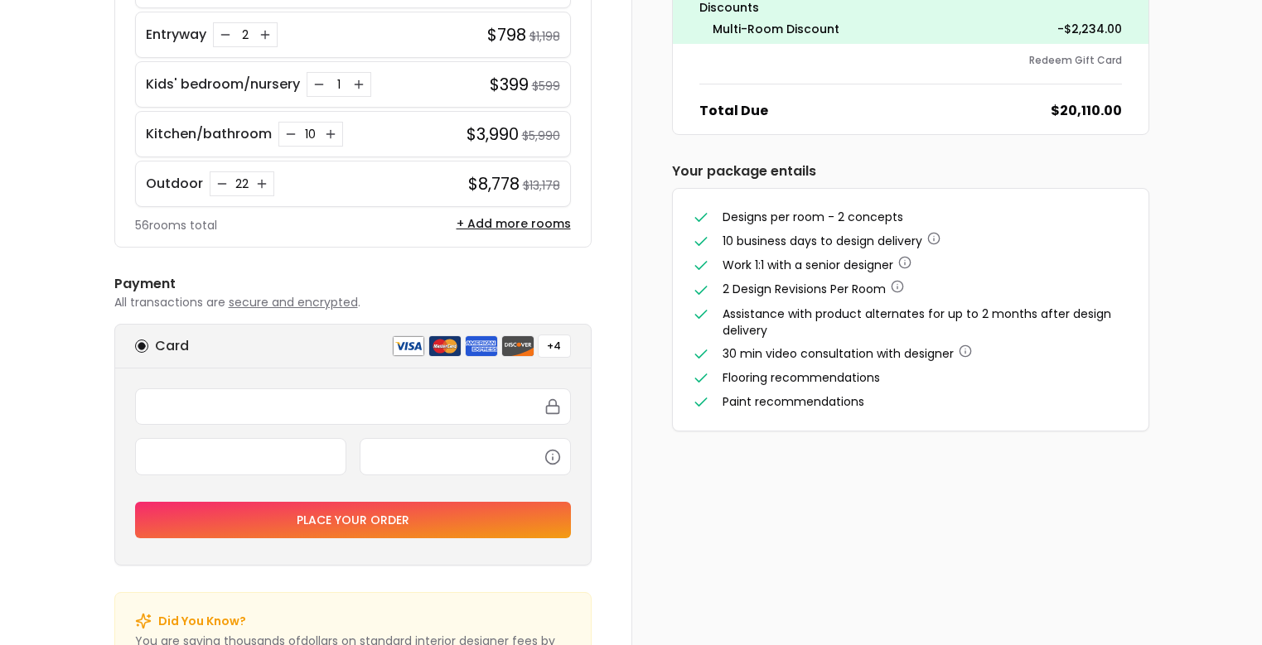
scroll to position [286, 0]
